Goal: Information Seeking & Learning: Find specific page/section

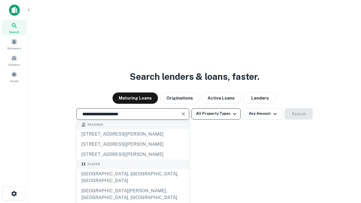
click at [133, 186] on div "[GEOGRAPHIC_DATA], [GEOGRAPHIC_DATA], [GEOGRAPHIC_DATA]" at bounding box center [133, 177] width 112 height 17
click at [216, 114] on button "All Property Types" at bounding box center [215, 113] width 49 height 11
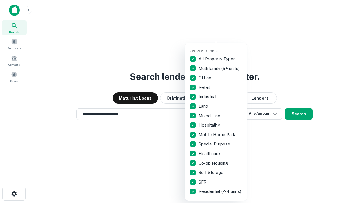
type input "**********"
click at [221, 47] on button "button" at bounding box center [221, 47] width 62 height 0
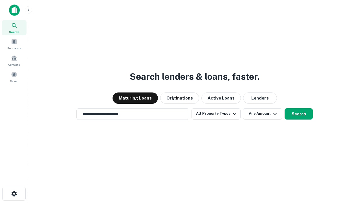
scroll to position [9, 0]
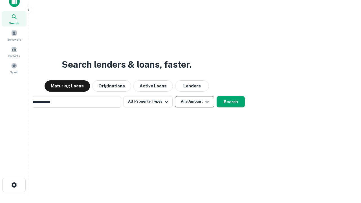
click at [175, 96] on button "Any Amount" at bounding box center [194, 101] width 39 height 11
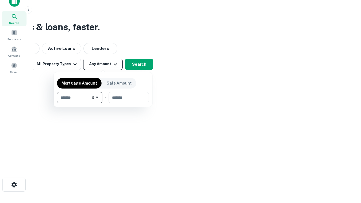
type input "*******"
click at [103, 103] on button "button" at bounding box center [103, 103] width 92 height 0
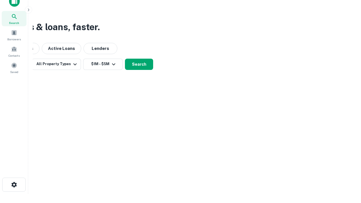
scroll to position [3, 104]
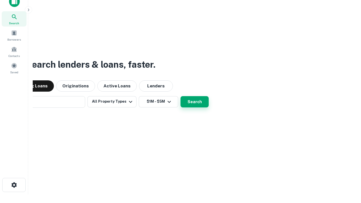
click at [180, 96] on button "Search" at bounding box center [194, 101] width 28 height 11
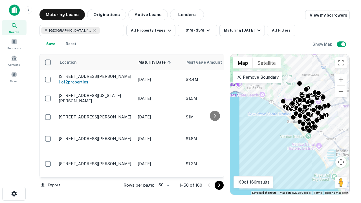
click at [163, 185] on body "Search Borrowers Contacts Saved Maturing Loans Originations Active Loans Lender…" at bounding box center [180, 101] width 361 height 203
click at [163, 171] on li "25" at bounding box center [163, 171] width 16 height 10
